Goal: Task Accomplishment & Management: Use online tool/utility

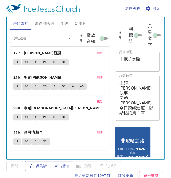
click at [98, 51] on span "刪除" at bounding box center [100, 53] width 6 height 5
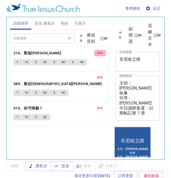
click at [98, 51] on span "刪除" at bounding box center [100, 53] width 6 height 5
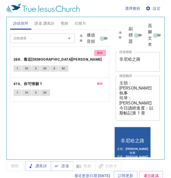
click at [98, 51] on span "刪除" at bounding box center [100, 53] width 6 height 5
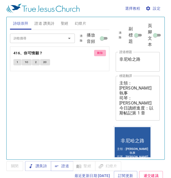
click at [98, 51] on span "刪除" at bounding box center [100, 53] width 6 height 5
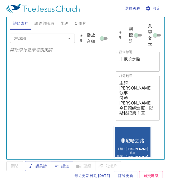
click at [46, 23] on span "證道 讚美詩" at bounding box center [44, 23] width 20 height 7
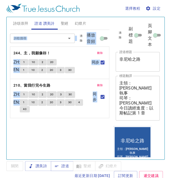
click at [101, 52] on span "刪除" at bounding box center [100, 53] width 6 height 5
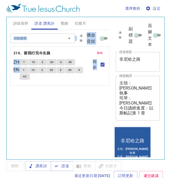
click at [101, 52] on span "刪除" at bounding box center [100, 53] width 6 height 5
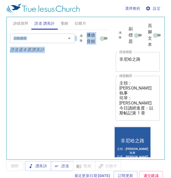
click at [57, 39] on div "詩歌搜尋" at bounding box center [42, 38] width 65 height 9
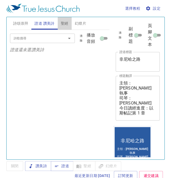
click at [63, 23] on span "聖經" at bounding box center [65, 23] width 8 height 7
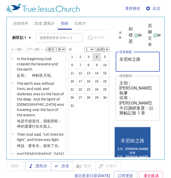
drag, startPoint x: 146, startPoint y: 59, endPoint x: 100, endPoint y: 58, distance: 46.1
click at [100, 58] on div "詩頌崇拜 證道 讚美詩 聖經 幻燈片 詩歌搜尋 詩歌搜尋 清除 播放音頻 詩頌崇拜還未選讚美詩 詩歌搜尋 詩歌搜尋 清除 播放音頻 證道還未選讚美詩 創世記 …" at bounding box center [85, 86] width 155 height 143
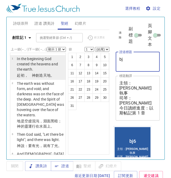
type textarea "b"
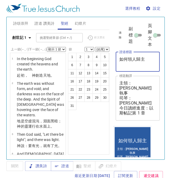
type textarea "如何領人歸主"
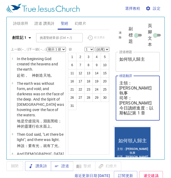
drag, startPoint x: 133, startPoint y: 83, endPoint x: 145, endPoint y: 83, distance: 11.8
click at [145, 83] on textarea "主領：侯喜恩 執事 司琴：黃蕙心 姊妹 今日讀經進度：以斯帖記第 1 章 13~22節" at bounding box center [137, 98] width 37 height 35
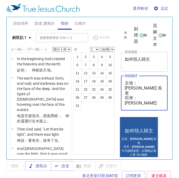
click at [137, 88] on textarea "主領：賴英夫 長老 司琴：黃蕙心 姊妹 今日讀經進度：以斯帖記第 1 章 13~22節" at bounding box center [144, 93] width 39 height 25
drag, startPoint x: 138, startPoint y: 88, endPoint x: 148, endPoint y: 88, distance: 10.3
click at [148, 88] on textarea "主領：賴英夫 長老 司琴：黃蕙心 姊妹 今日讀經進度：以斯帖記第 1 章 13~22節" at bounding box center [144, 93] width 39 height 25
click at [144, 97] on textarea "主領：賴英夫 長老 司琴：李百加 姐妹 今日讀經進度：以斯帖記第 1 章 13~22節" at bounding box center [144, 93] width 39 height 25
type textarea "主領：賴英夫 長老 司琴：李百加 姐妹 今日讀經進度：以斯帖記第 7 章 1-10 節"
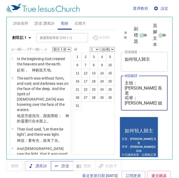
click at [60, 167] on span "證道" at bounding box center [62, 166] width 14 height 7
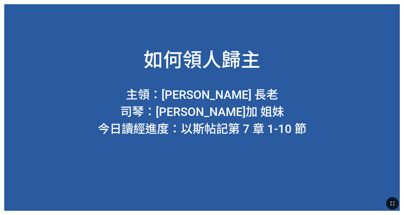
click at [389, 201] on button "button" at bounding box center [392, 203] width 13 height 13
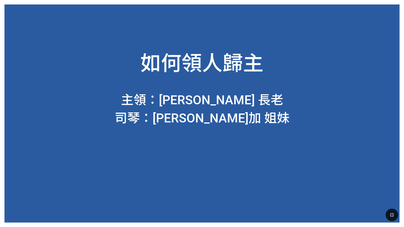
click at [290, 54] on div "如何領人歸主" at bounding box center [201, 49] width 395 height 66
drag, startPoint x: 394, startPoint y: 214, endPoint x: 390, endPoint y: 182, distance: 32.0
click at [394, 201] on icon "button" at bounding box center [392, 215] width 6 height 6
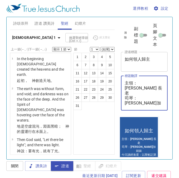
drag, startPoint x: 126, startPoint y: 94, endPoint x: 137, endPoint y: 106, distance: 16.4
click at [137, 106] on div "主領：賴英夫 長老 司琴：李百加 姐妹 今日讀經進度：以斯帖記第 7 章 1-10 節 x 標題翻譯" at bounding box center [144, 93] width 47 height 35
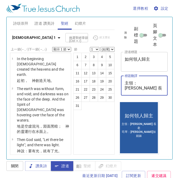
scroll to position [2, 0]
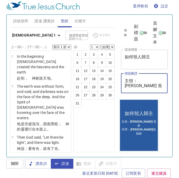
type textarea "主領：[PERSON_NAME] 長老 司琴：[PERSON_NAME]加 姐妹"
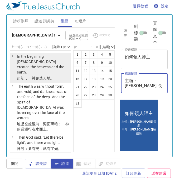
click at [39, 60] on p "In the beginning God created the heavens and the earth." at bounding box center [43, 64] width 52 height 21
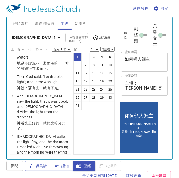
scroll to position [0, 0]
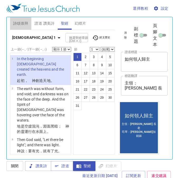
click at [24, 24] on span "詩頌崇拜" at bounding box center [20, 23] width 15 height 7
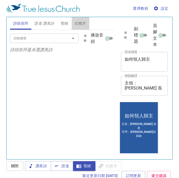
click at [76, 22] on span "幻燈片" at bounding box center [80, 23] width 11 height 7
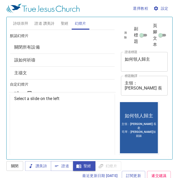
click at [66, 23] on span "聖經" at bounding box center [65, 23] width 8 height 7
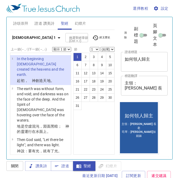
click at [49, 23] on span "證道 讚美詩" at bounding box center [44, 23] width 20 height 7
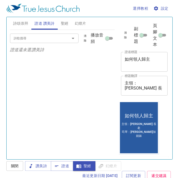
click at [18, 22] on span "詩頌崇拜" at bounding box center [20, 23] width 15 height 7
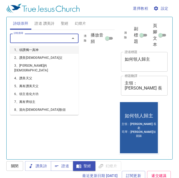
click at [41, 38] on input "詩歌搜尋" at bounding box center [37, 38] width 50 height 6
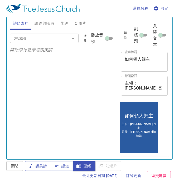
click at [94, 75] on div "詩歌搜尋 詩歌搜尋 清除 播放音頻 詩頌崇拜還未選讚美詩" at bounding box center [62, 92] width 105 height 125
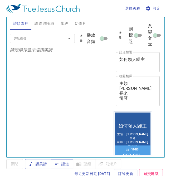
click at [62, 163] on span "證道" at bounding box center [62, 164] width 14 height 7
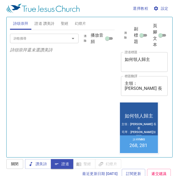
click at [51, 36] on input "詩歌搜尋" at bounding box center [37, 38] width 50 height 6
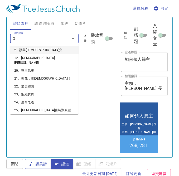
type input "29"
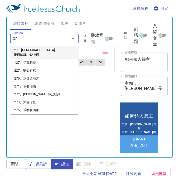
type input "277"
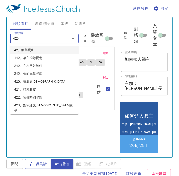
type input "425、我屬我王"
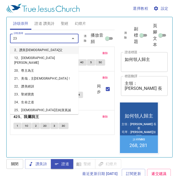
type input "233"
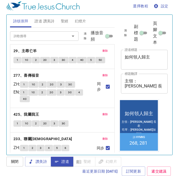
click at [47, 50] on p "29、主尋亡羊" at bounding box center [62, 51] width 98 height 7
click at [39, 163] on span "讚美詩" at bounding box center [38, 161] width 18 height 7
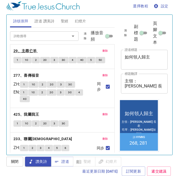
click at [28, 49] on b "29、主尋亡羊" at bounding box center [24, 51] width 23 height 7
click at [19, 59] on button "1" at bounding box center [17, 60] width 8 height 6
click at [28, 57] on button "1C" at bounding box center [27, 60] width 10 height 6
click at [35, 59] on button "2" at bounding box center [36, 60] width 8 height 6
click at [46, 59] on span "2C" at bounding box center [45, 60] width 4 height 5
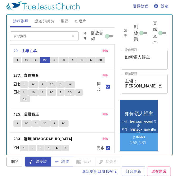
click at [53, 59] on span "3" at bounding box center [54, 60] width 2 height 5
click at [59, 59] on button "3C" at bounding box center [63, 60] width 10 height 6
click at [72, 61] on span "4" at bounding box center [73, 60] width 2 height 5
click at [80, 59] on span "4C" at bounding box center [82, 60] width 4 height 5
click at [90, 62] on span "5" at bounding box center [91, 60] width 2 height 5
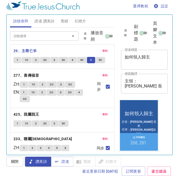
click at [99, 59] on span "5C" at bounding box center [100, 60] width 4 height 5
click at [35, 75] on b "277、喜傳福音" at bounding box center [26, 75] width 26 height 7
click at [25, 85] on span "1" at bounding box center [24, 84] width 2 height 5
click at [38, 82] on button "1C" at bounding box center [33, 84] width 10 height 6
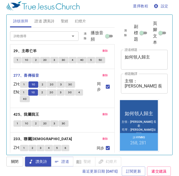
click at [45, 85] on button "2" at bounding box center [42, 84] width 8 height 6
click at [56, 84] on button "2C" at bounding box center [52, 84] width 10 height 6
click at [62, 83] on span "3" at bounding box center [61, 84] width 2 height 5
click at [70, 85] on span "3C" at bounding box center [70, 84] width 4 height 5
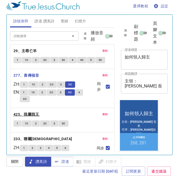
click at [32, 112] on b "425、我屬我王" at bounding box center [26, 114] width 26 height 7
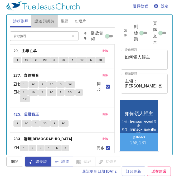
click at [46, 23] on span "證道 讚美詩" at bounding box center [44, 21] width 20 height 7
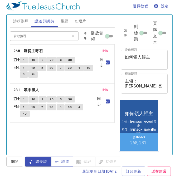
click at [68, 161] on span "證道" at bounding box center [62, 161] width 14 height 7
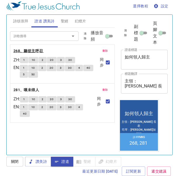
click at [30, 51] on b "268、聽從主呼召" at bounding box center [27, 51] width 29 height 7
click at [27, 59] on button "1" at bounding box center [24, 60] width 8 height 6
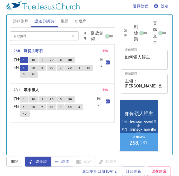
click at [35, 58] on span "1C" at bounding box center [34, 60] width 4 height 5
click at [43, 59] on span "2" at bounding box center [43, 60] width 2 height 5
click at [56, 59] on button "2C" at bounding box center [52, 60] width 10 height 6
click at [62, 58] on span "3" at bounding box center [61, 60] width 2 height 5
click at [72, 59] on span "3C" at bounding box center [70, 60] width 4 height 5
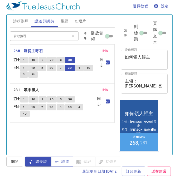
click at [64, 162] on span "證道" at bounding box center [62, 161] width 14 height 7
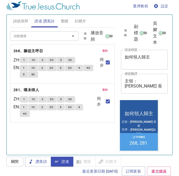
click at [66, 23] on span "聖經" at bounding box center [65, 21] width 8 height 7
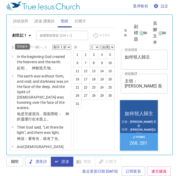
click at [29, 35] on icon "button" at bounding box center [29, 35] width 3 height 1
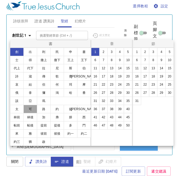
click at [33, 111] on button "可" at bounding box center [30, 109] width 14 height 8
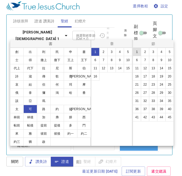
click at [136, 53] on button "1" at bounding box center [137, 52] width 8 height 8
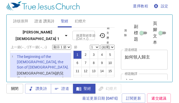
click at [29, 36] on b "馬可福音 1" at bounding box center [37, 35] width 51 height 13
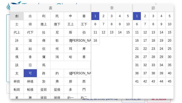
click at [17, 16] on button "創" at bounding box center [17, 16] width 14 height 8
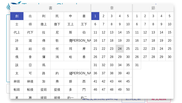
click at [118, 48] on button "24" at bounding box center [120, 48] width 8 height 8
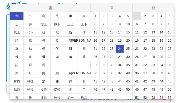
click at [136, 17] on button "1" at bounding box center [137, 16] width 8 height 8
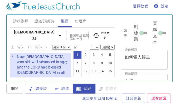
scroll to position [6, 0]
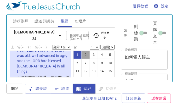
click at [85, 51] on button "2" at bounding box center [85, 55] width 8 height 8
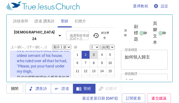
click at [93, 53] on button "3" at bounding box center [93, 55] width 8 height 8
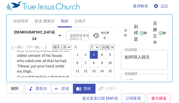
scroll to position [98, 0]
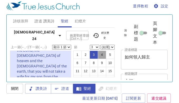
click at [100, 54] on button "4" at bounding box center [102, 55] width 8 height 8
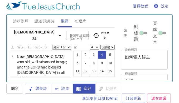
scroll to position [21, 0]
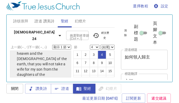
click at [34, 65] on p "and I will make you swear by the LORD, the [DEMOGRAPHIC_DATA] of heaven and the…" at bounding box center [43, 61] width 52 height 53
select select "3"
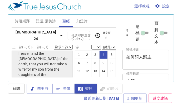
scroll to position [98, 0]
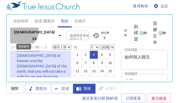
click at [22, 34] on b "[DEMOGRAPHIC_DATA] 24" at bounding box center [34, 35] width 44 height 13
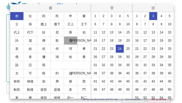
click at [69, 39] on button "賽" at bounding box center [71, 40] width 14 height 8
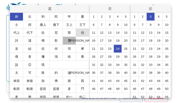
scroll to position [0, 0]
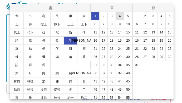
click at [118, 15] on button "4" at bounding box center [120, 16] width 8 height 8
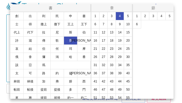
click at [159, 37] on div "1 2 3 4 5 6" at bounding box center [153, 64] width 41 height 105
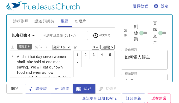
click at [28, 34] on b "以賽亞書 4" at bounding box center [21, 35] width 18 height 7
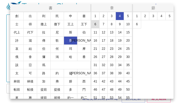
click at [100, 23] on button "6" at bounding box center [95, 24] width 8 height 8
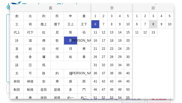
click at [151, 23] on button "8" at bounding box center [153, 24] width 8 height 8
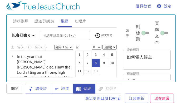
scroll to position [332, 0]
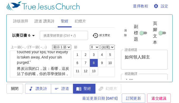
click at [22, 36] on b "以賽亞書 6" at bounding box center [21, 35] width 18 height 7
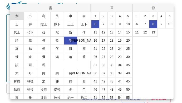
click at [18, 16] on button "創" at bounding box center [17, 16] width 14 height 8
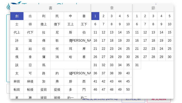
scroll to position [0, 0]
click at [118, 53] on button "24" at bounding box center [120, 48] width 8 height 8
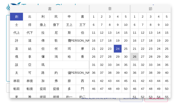
scroll to position [21, 0]
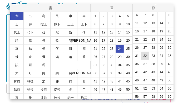
click at [149, 52] on button "32" at bounding box center [145, 56] width 8 height 8
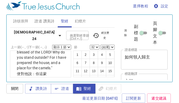
scroll to position [1606, 0]
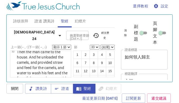
scroll to position [1657, 0]
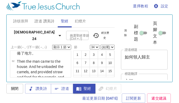
select select "33"
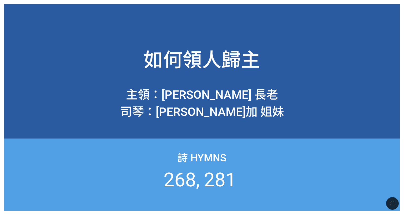
click at [387, 201] on div at bounding box center [202, 203] width 404 height 23
click at [392, 201] on icon "button" at bounding box center [393, 204] width 6 height 6
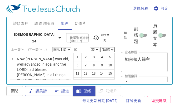
select select "33"
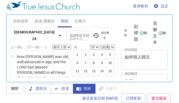
scroll to position [1615, 0]
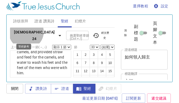
click at [26, 35] on b "[DEMOGRAPHIC_DATA] 24" at bounding box center [34, 35] width 44 height 13
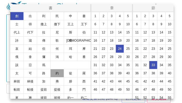
click at [57, 72] on button "約" at bounding box center [57, 73] width 14 height 8
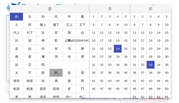
scroll to position [0, 0]
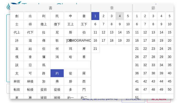
click at [121, 14] on button "4" at bounding box center [120, 16] width 8 height 8
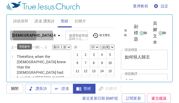
click at [56, 37] on icon "button" at bounding box center [59, 35] width 6 height 6
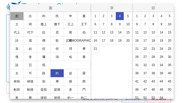
click at [16, 15] on button "創" at bounding box center [17, 16] width 14 height 8
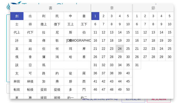
click at [119, 48] on button "24" at bounding box center [120, 48] width 8 height 8
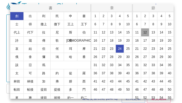
click at [149, 32] on button "12" at bounding box center [145, 32] width 8 height 8
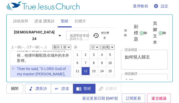
scroll to position [21, 0]
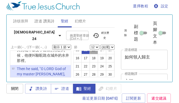
click at [89, 54] on button "13" at bounding box center [93, 50] width 8 height 8
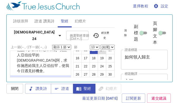
click at [98, 54] on button "14" at bounding box center [102, 50] width 8 height 8
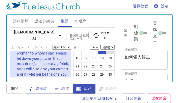
click at [106, 54] on button "15" at bounding box center [110, 50] width 8 height 8
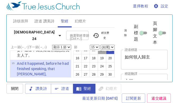
click at [98, 54] on button "14" at bounding box center [102, 50] width 8 height 8
select select "14"
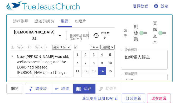
scroll to position [21, 0]
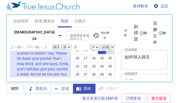
click at [106, 54] on button "15" at bounding box center [110, 50] width 8 height 8
select select "15"
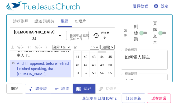
scroll to position [42, 0]
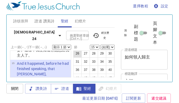
click at [82, 58] on button "26" at bounding box center [77, 53] width 8 height 8
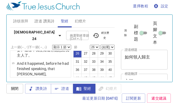
scroll to position [1215, 0]
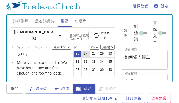
click at [90, 58] on button "27" at bounding box center [85, 53] width 8 height 8
select select "27"
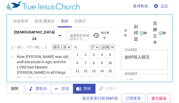
scroll to position [42, 0]
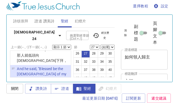
click at [88, 49] on button "22" at bounding box center [85, 45] width 8 height 8
select select "22"
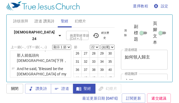
scroll to position [1063, 0]
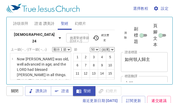
select select "50"
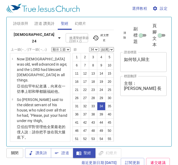
select select "34"
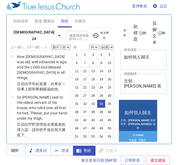
scroll to position [51, 0]
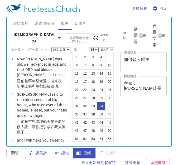
select select "34"
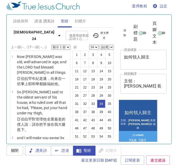
scroll to position [51, 0]
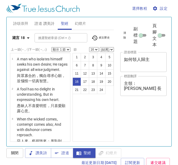
select select "16"
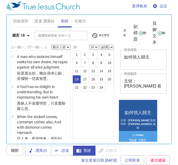
scroll to position [460, 0]
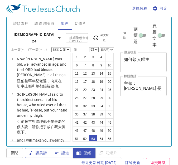
select select "53"
select select "67"
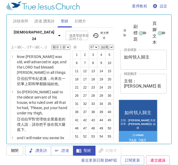
scroll to position [50, 0]
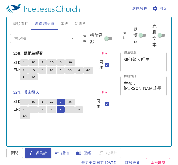
scroll to position [2, 0]
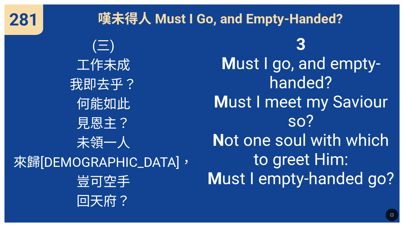
click at [236, 74] on span "3 M ust I go, and empty-handed? M ust I meet my Saviour so? N ot one soul with …" at bounding box center [301, 112] width 188 height 154
click at [389, 215] on icon "button" at bounding box center [392, 215] width 6 height 6
